Goal: Contribute content

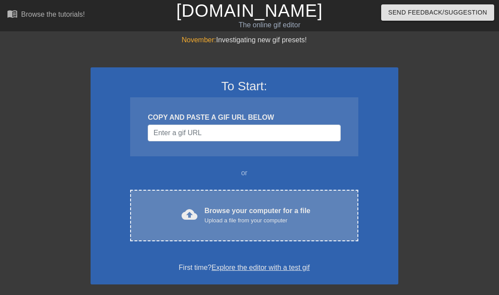
click at [293, 226] on div "cloud_upload Browse your computer for a file Upload a file from your computer C…" at bounding box center [244, 215] width 228 height 51
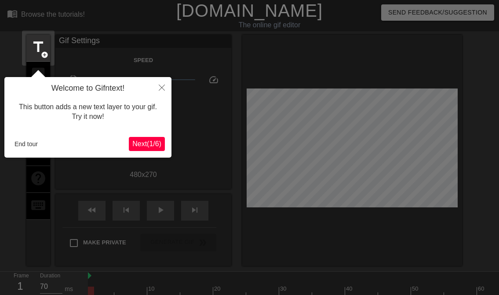
scroll to position [22, 0]
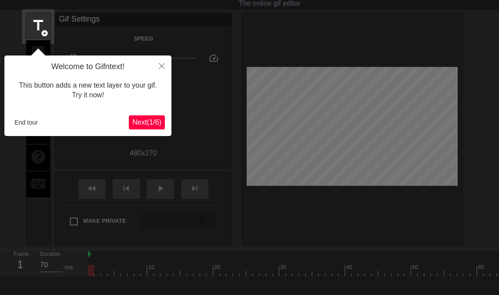
click at [163, 62] on button "Close" at bounding box center [161, 65] width 19 height 20
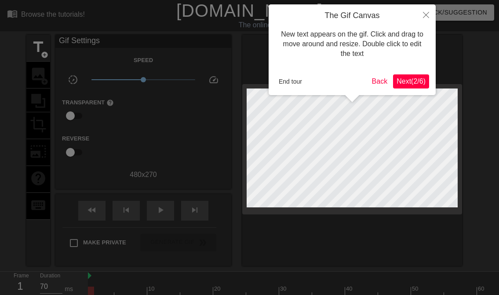
click at [423, 16] on icon "Close" at bounding box center [426, 15] width 6 height 6
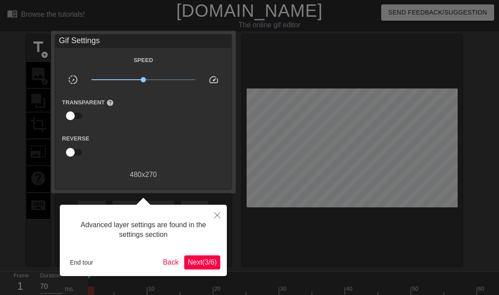
scroll to position [22, 0]
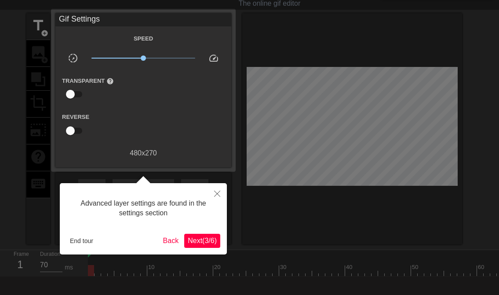
click at [216, 197] on icon "Close" at bounding box center [217, 193] width 6 height 6
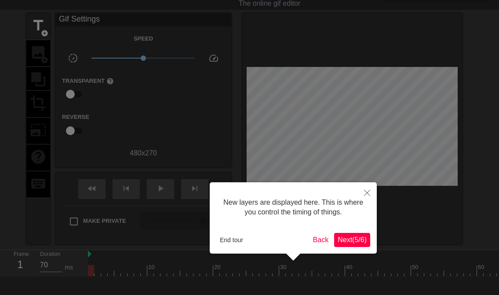
scroll to position [7, 0]
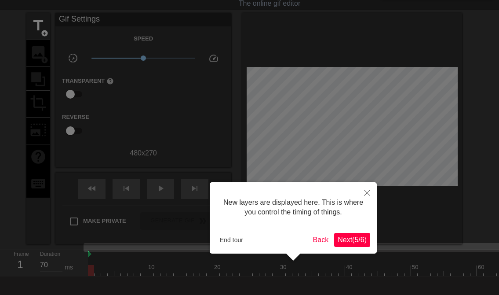
click at [367, 188] on button "Close" at bounding box center [367, 192] width 19 height 20
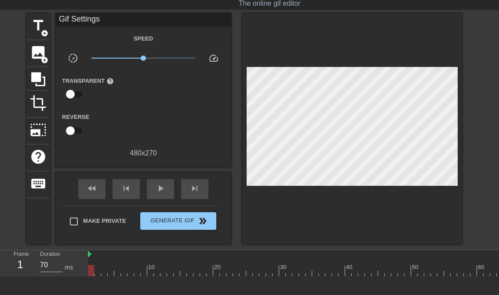
click at [360, 269] on div at bounding box center [474, 270] width 772 height 11
click at [380, 270] on div at bounding box center [474, 270] width 772 height 11
click at [397, 270] on div at bounding box center [474, 270] width 772 height 11
click at [414, 271] on div at bounding box center [474, 270] width 772 height 11
click at [428, 271] on div at bounding box center [474, 270] width 772 height 11
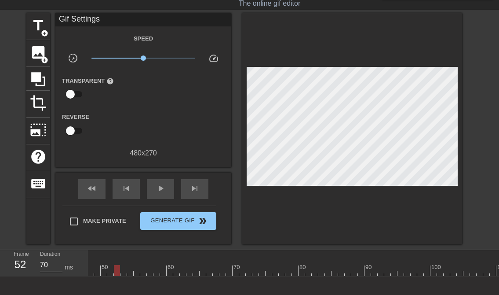
scroll to position [7, 350]
click at [366, 270] on div at bounding box center [123, 270] width 772 height 11
click at [343, 270] on div at bounding box center [123, 270] width 772 height 11
click at [464, 269] on div at bounding box center [123, 270] width 772 height 11
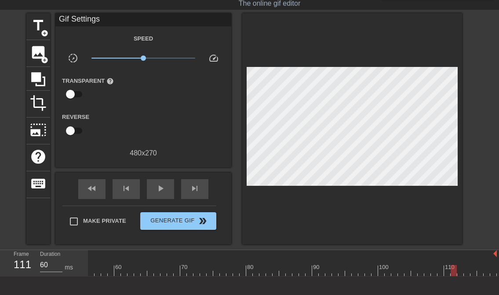
click at [286, 266] on div at bounding box center [111, 270] width 772 height 11
click at [201, 276] on div "10 20 30 40 50 60 70 80 90 100 110" at bounding box center [111, 263] width 772 height 26
type input "70"
click at [182, 269] on div at bounding box center [111, 270] width 772 height 11
click at [164, 271] on div at bounding box center [111, 270] width 772 height 11
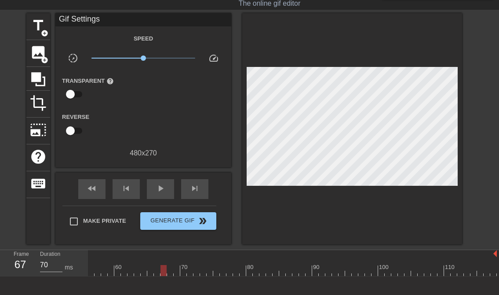
click at [140, 271] on div at bounding box center [111, 270] width 772 height 11
click at [157, 274] on div at bounding box center [111, 270] width 772 height 11
click at [41, 25] on span "title" at bounding box center [38, 25] width 17 height 17
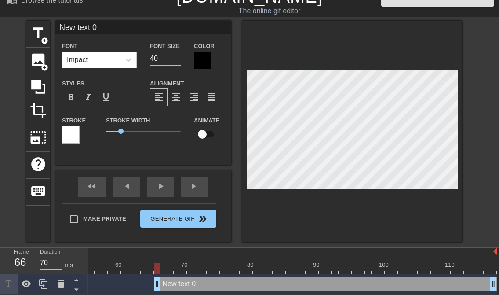
scroll to position [0, 1]
type input "text 0"
type textarea "text 0"
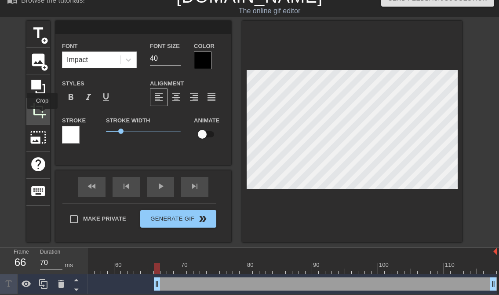
click at [43, 115] on span "crop" at bounding box center [38, 110] width 17 height 17
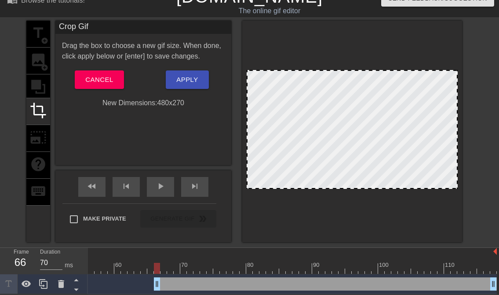
click at [297, 55] on div at bounding box center [352, 131] width 220 height 221
